Goal: Information Seeking & Learning: Learn about a topic

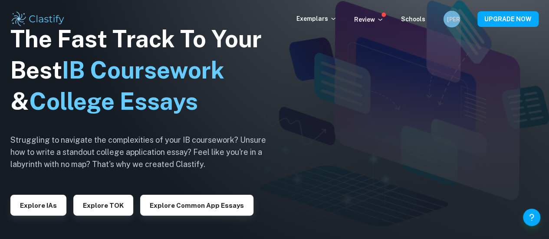
click at [451, 20] on h6 "[PERSON_NAME]" at bounding box center [452, 18] width 10 height 9
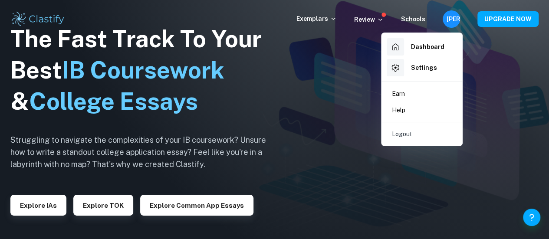
click at [412, 51] on h6 "Dashboard" at bounding box center [427, 47] width 33 height 10
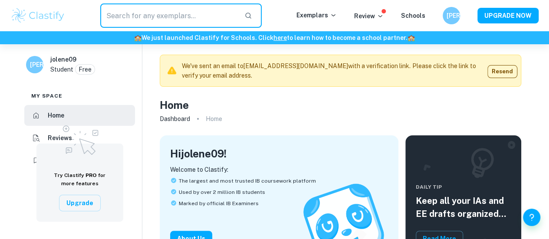
click at [174, 10] on input "text" at bounding box center [168, 15] width 137 height 24
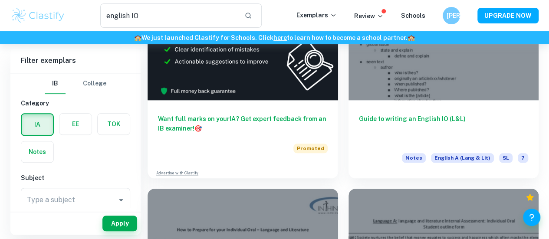
scroll to position [368, 0]
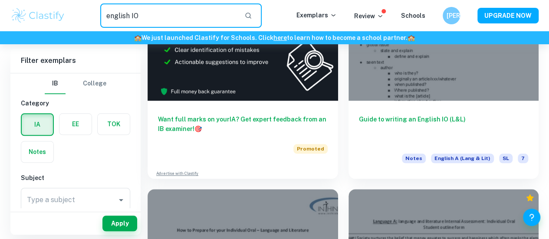
click at [176, 26] on input "english IO" at bounding box center [168, 15] width 137 height 24
type input "e"
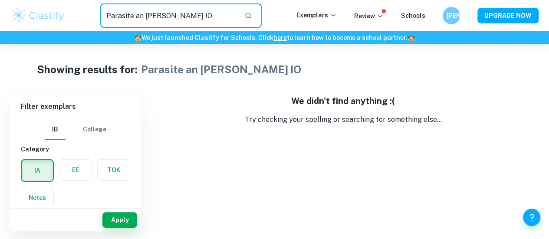
click at [142, 17] on input "Parasite an [PERSON_NAME] IO" at bounding box center [168, 15] width 137 height 24
drag, startPoint x: 165, startPoint y: 16, endPoint x: 107, endPoint y: 17, distance: 58.6
click at [107, 17] on input "Parasite and [PERSON_NAME] IO" at bounding box center [168, 15] width 137 height 24
type input "English IO"
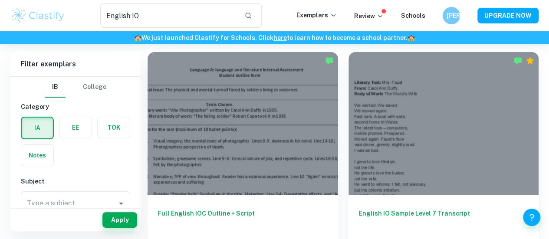
scroll to position [42, 0]
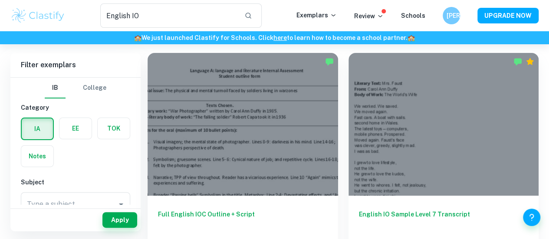
click at [348, 124] on div at bounding box center [443, 124] width 190 height 143
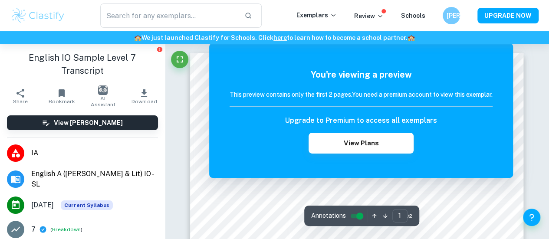
click at [354, 207] on div "Annotations 1 ​ / 2" at bounding box center [361, 216] width 115 height 20
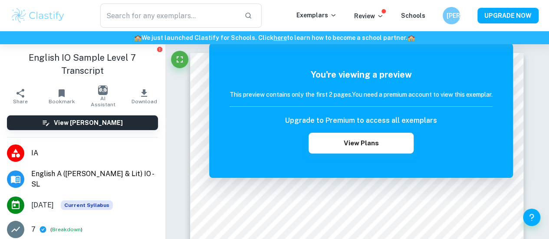
type input "English IO"
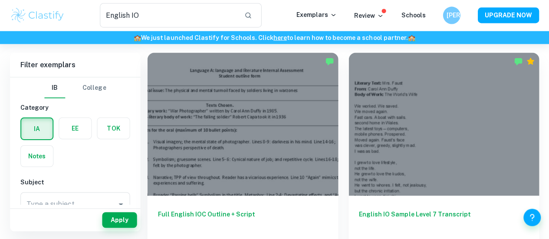
scroll to position [42, 0]
click at [255, 127] on div at bounding box center [242, 124] width 190 height 143
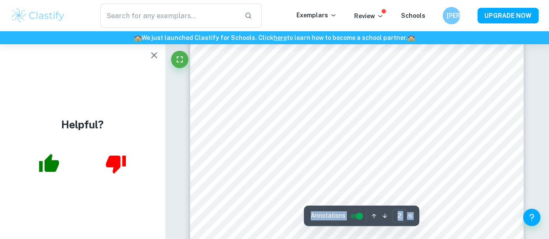
scroll to position [704, 0]
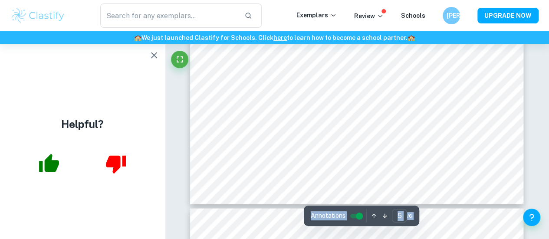
type input "6"
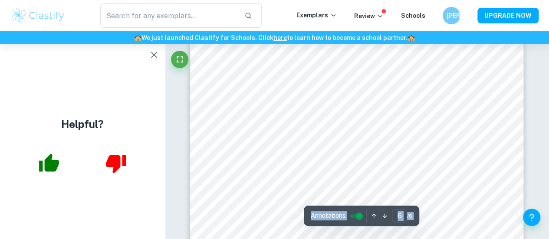
scroll to position [2750, 0]
type input "English IO"
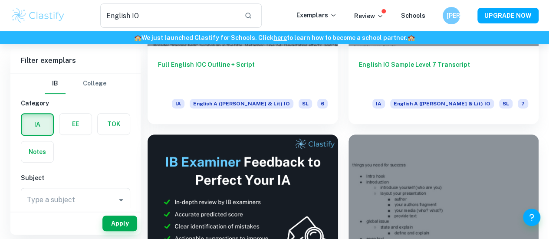
scroll to position [192, 0]
click at [348, 134] on div at bounding box center [443, 205] width 190 height 143
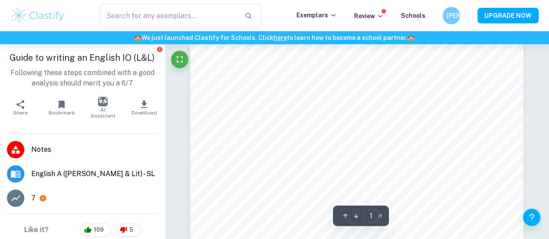
scroll to position [181, 0]
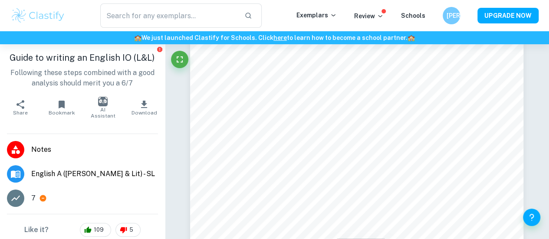
type input "English IO"
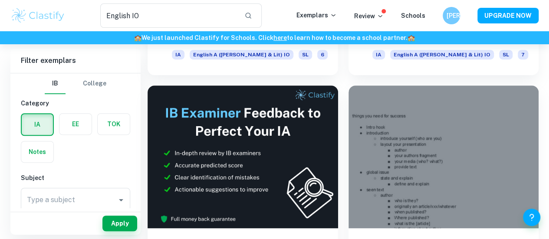
scroll to position [241, 0]
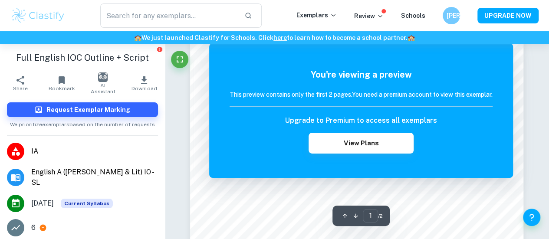
scroll to position [136, 0]
type input "English IO"
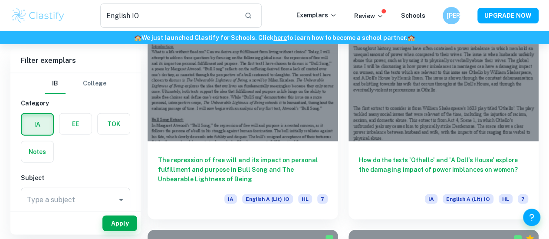
scroll to position [997, 0]
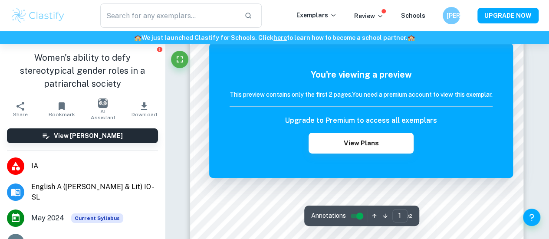
scroll to position [68, 0]
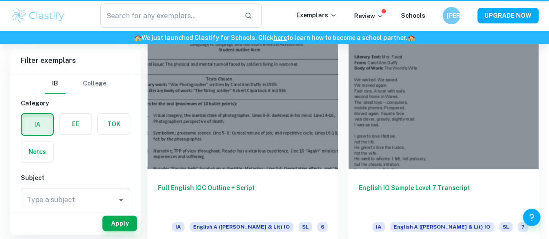
type input "English IO"
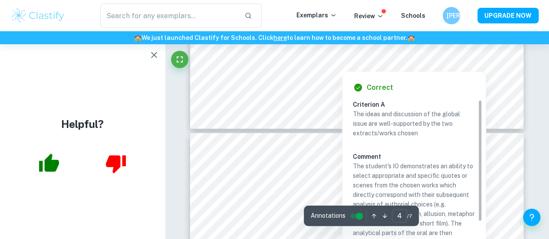
scroll to position [1354, 0]
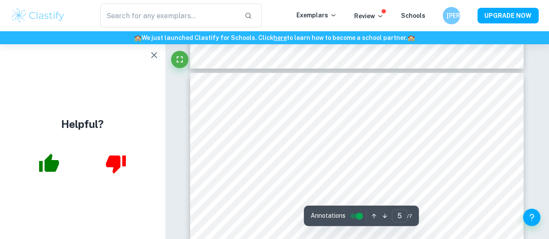
type input "4"
click at [150, 55] on icon "button" at bounding box center [154, 55] width 10 height 10
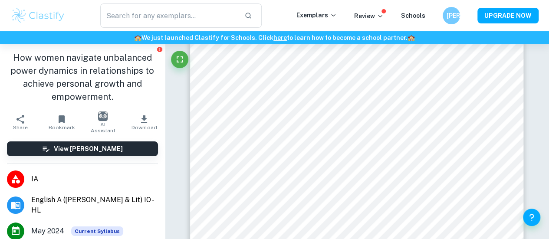
scroll to position [0, 0]
type input "English IO"
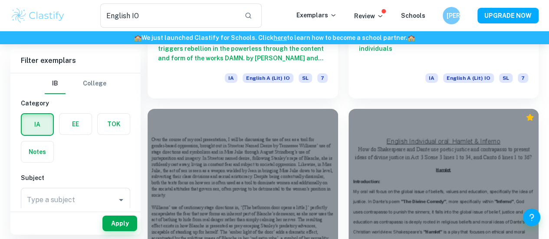
scroll to position [1372, 0]
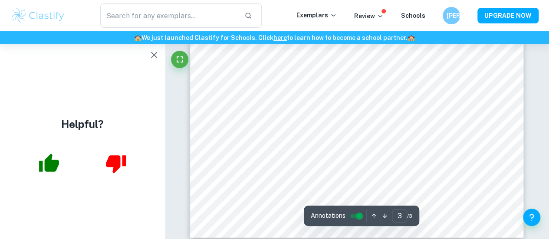
scroll to position [1350, 0]
type input "1"
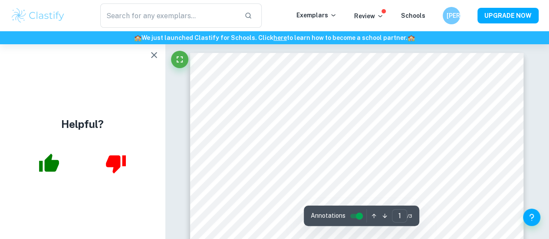
type input "English IO"
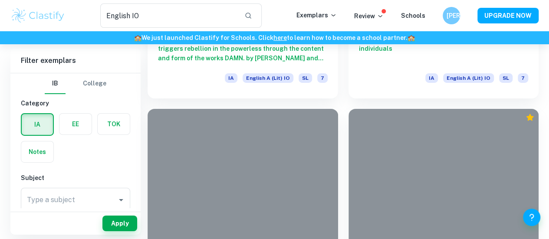
scroll to position [1384, 0]
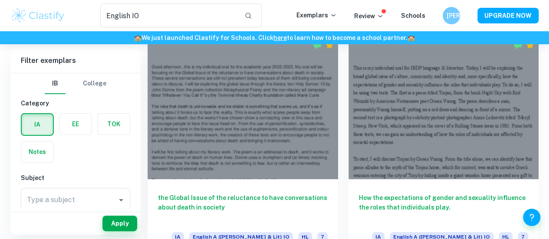
scroll to position [59, 0]
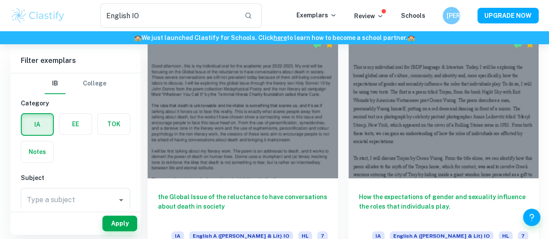
click at [348, 119] on div at bounding box center [443, 107] width 190 height 143
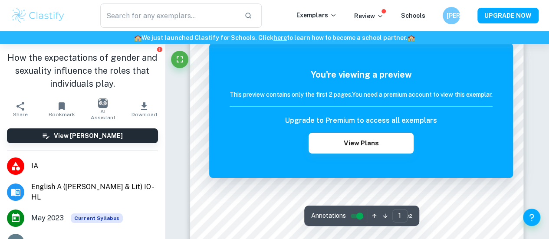
scroll to position [45, 0]
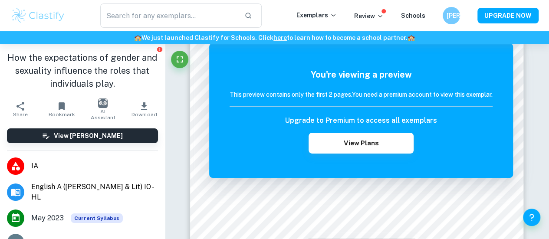
type input "English IO"
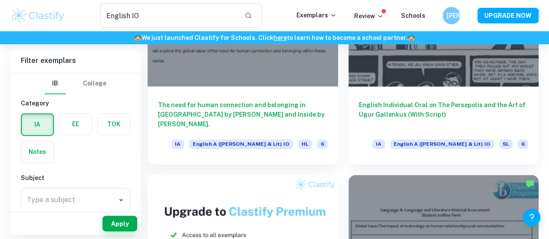
scroll to position [588, 0]
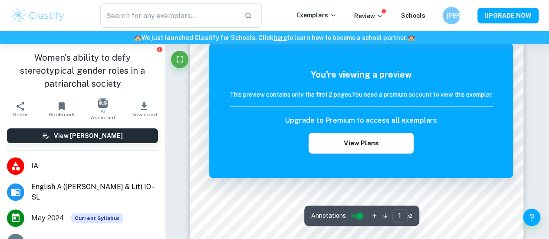
scroll to position [84, 0]
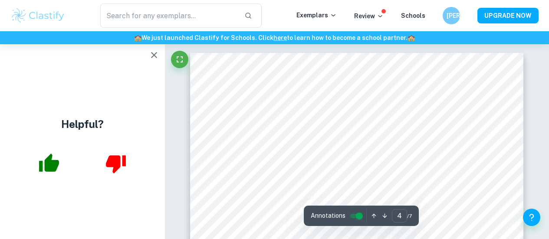
type input "4"
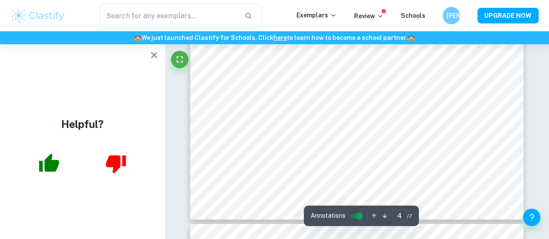
scroll to position [1360, 0]
